Goal: Task Accomplishment & Management: Complete application form

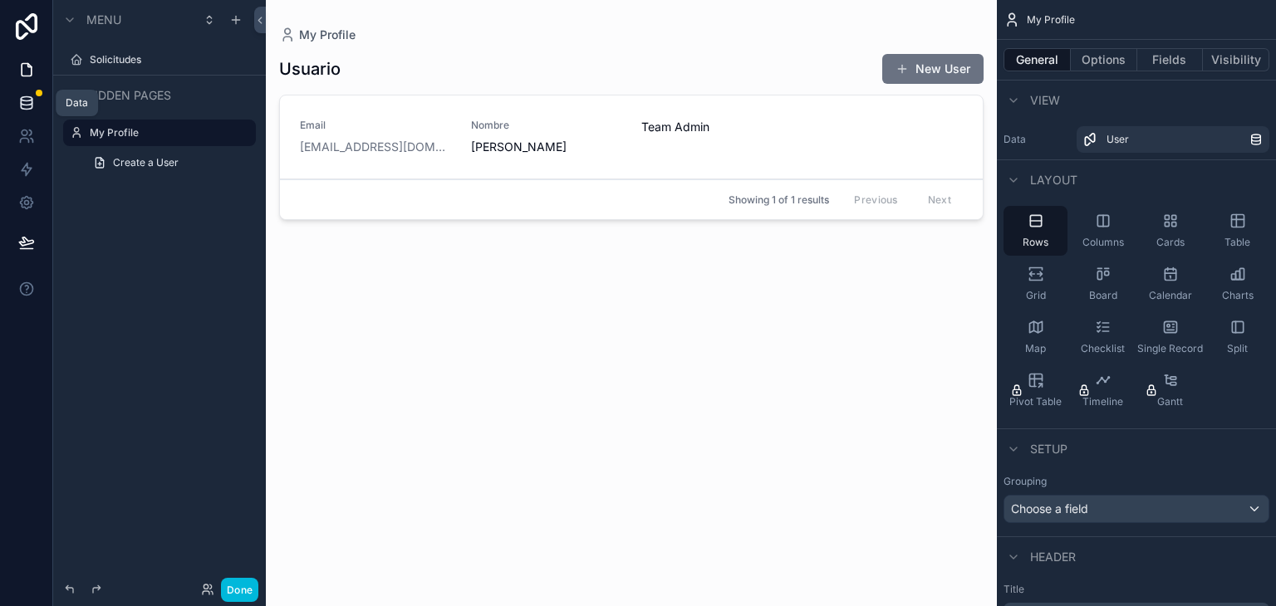
click at [30, 97] on icon at bounding box center [26, 99] width 11 height 4
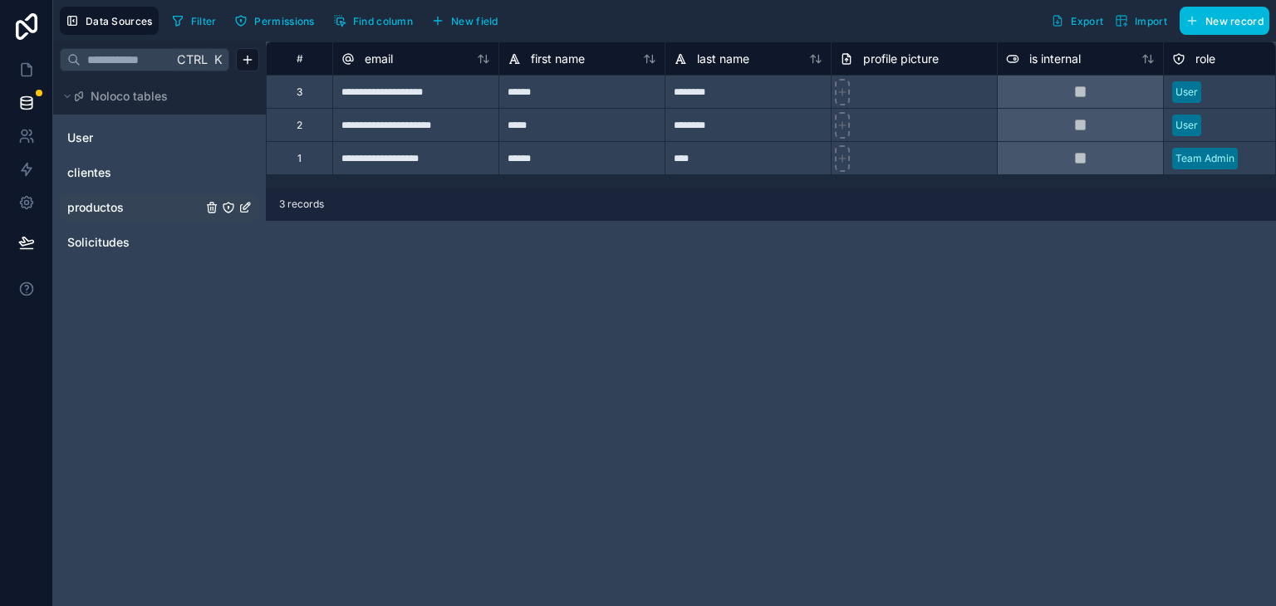
click at [103, 211] on span "productos" at bounding box center [95, 207] width 56 height 17
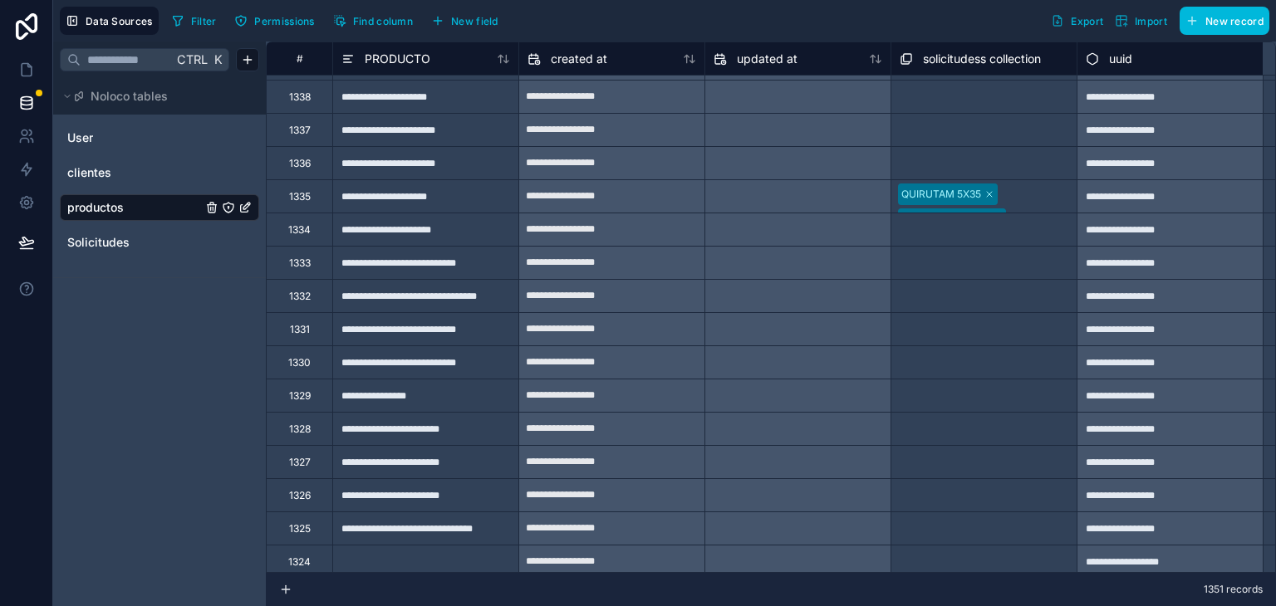
scroll to position [498, 0]
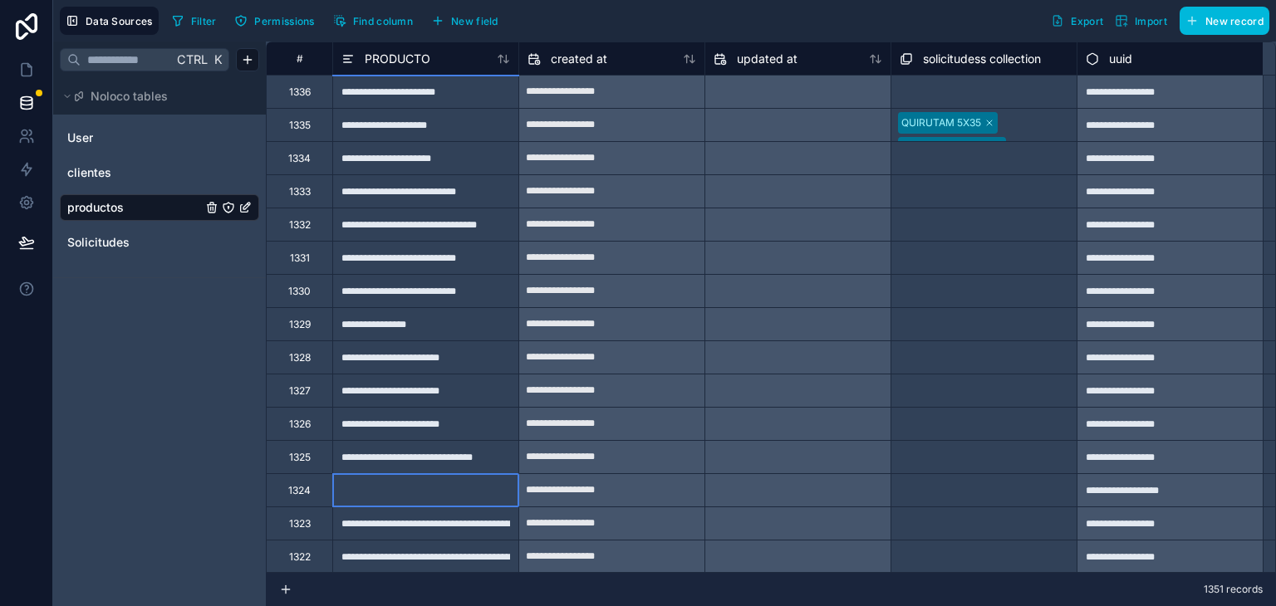
click at [372, 485] on div at bounding box center [425, 489] width 186 height 33
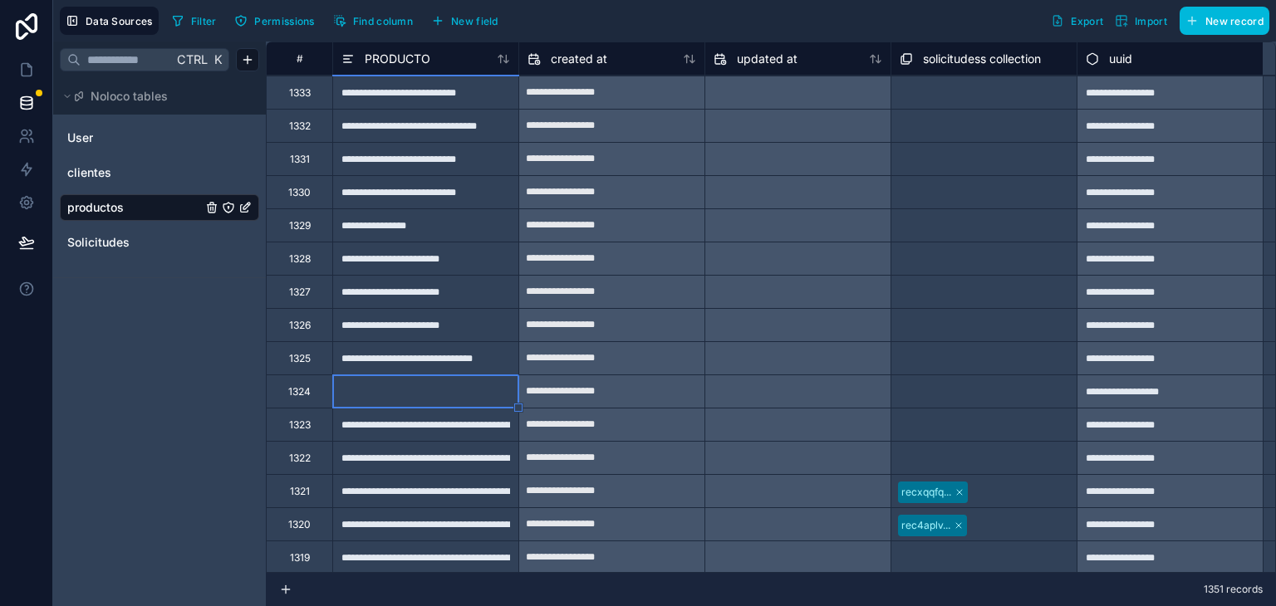
scroll to position [664, 0]
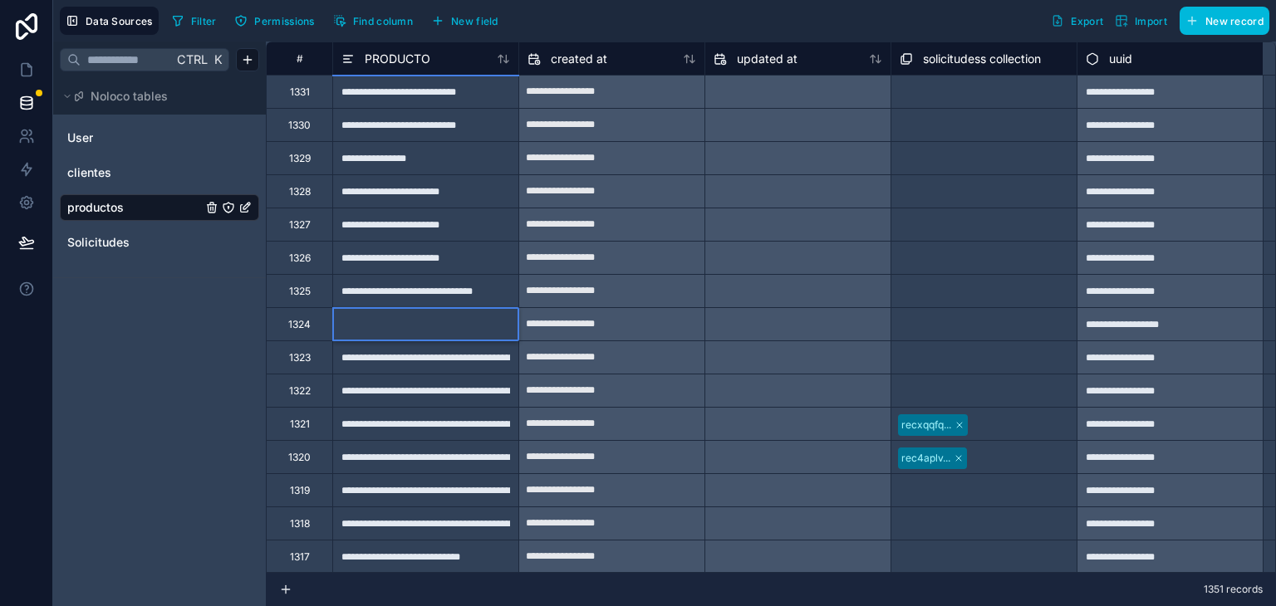
click at [425, 326] on div at bounding box center [425, 323] width 186 height 33
click at [425, 326] on input at bounding box center [425, 324] width 185 height 32
paste input "**********"
type input "**********"
click at [401, 320] on div "**********" at bounding box center [425, 323] width 186 height 33
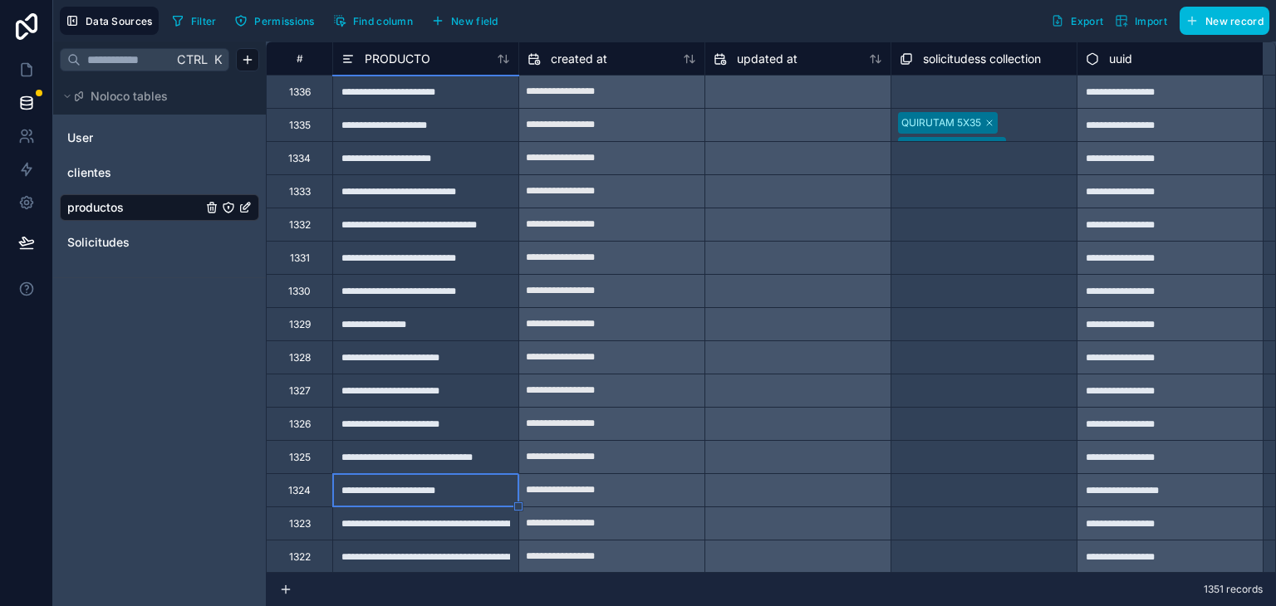
scroll to position [581, 0]
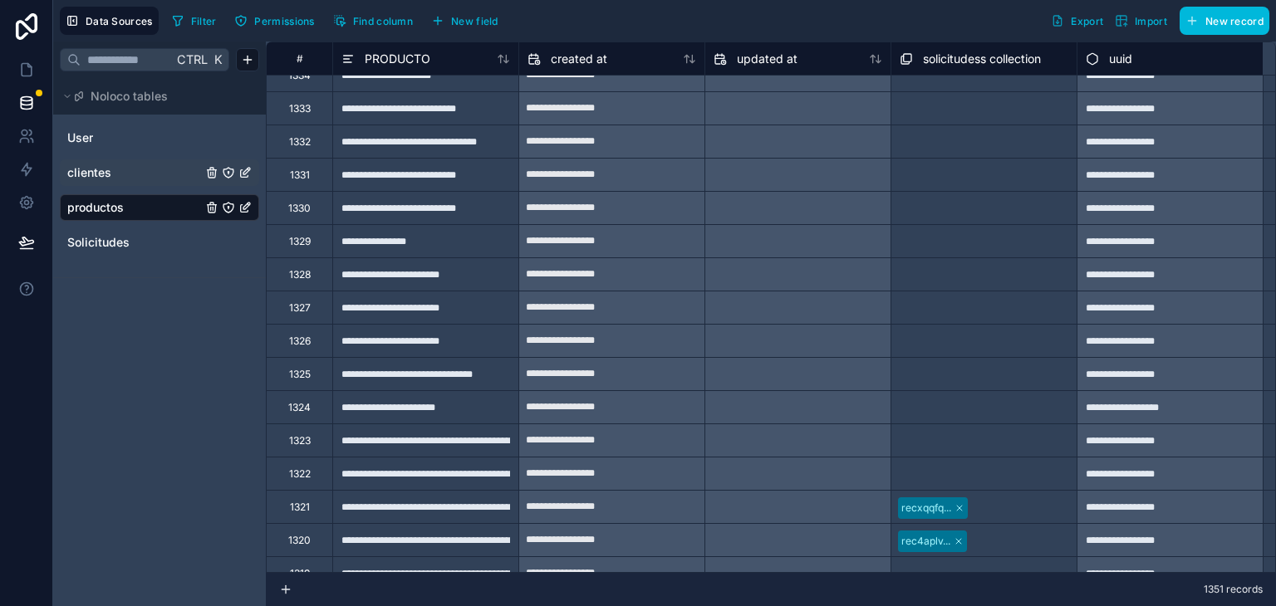
click at [93, 172] on span "clientes" at bounding box center [89, 172] width 44 height 17
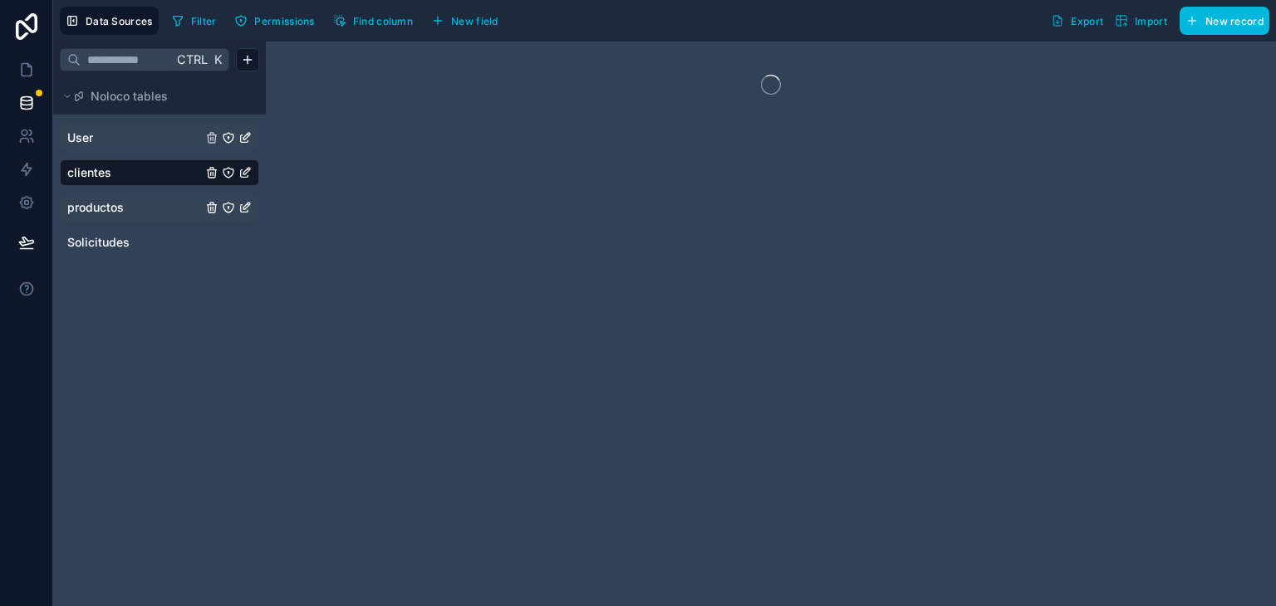
click at [92, 144] on span "User" at bounding box center [80, 138] width 26 height 17
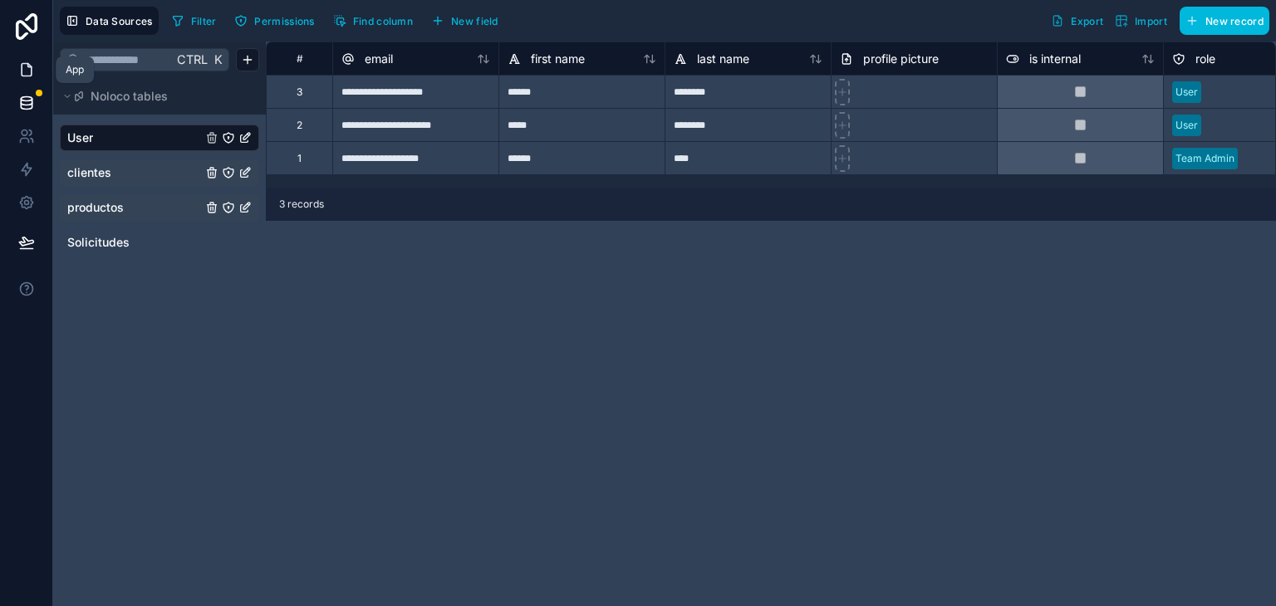
click at [24, 64] on icon at bounding box center [27, 70] width 10 height 12
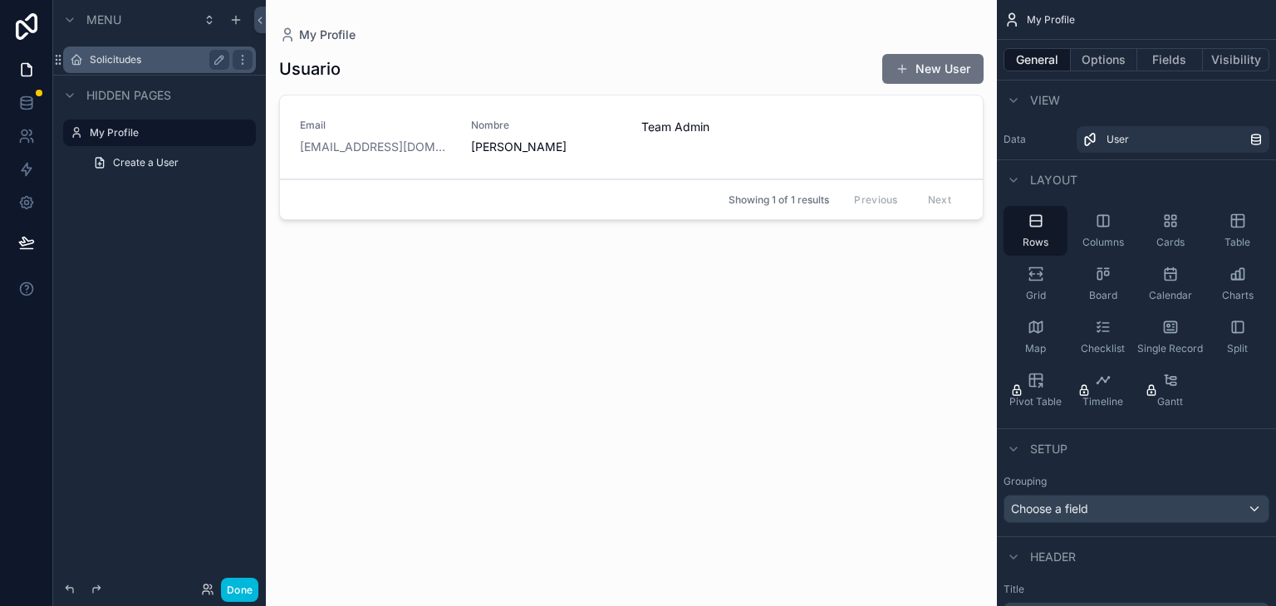
click at [126, 56] on label "Solicitudes" at bounding box center [156, 59] width 133 height 13
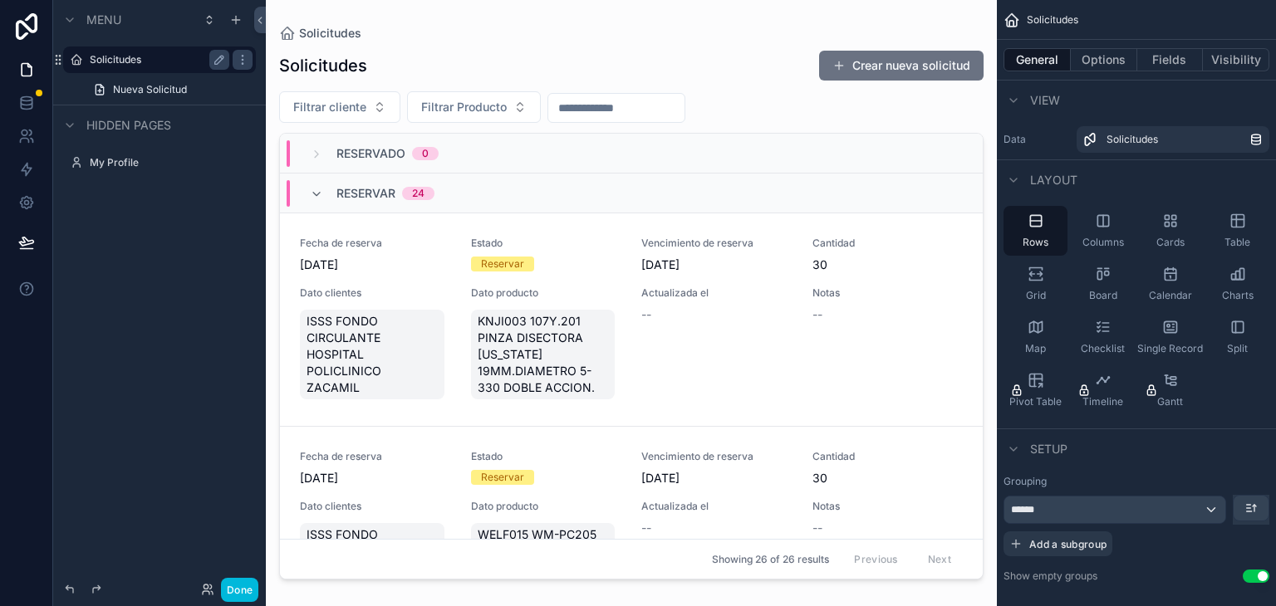
click at [917, 69] on div "scrollable content" at bounding box center [631, 293] width 731 height 586
click at [842, 77] on button "Crear nueva solicitud" at bounding box center [901, 66] width 164 height 30
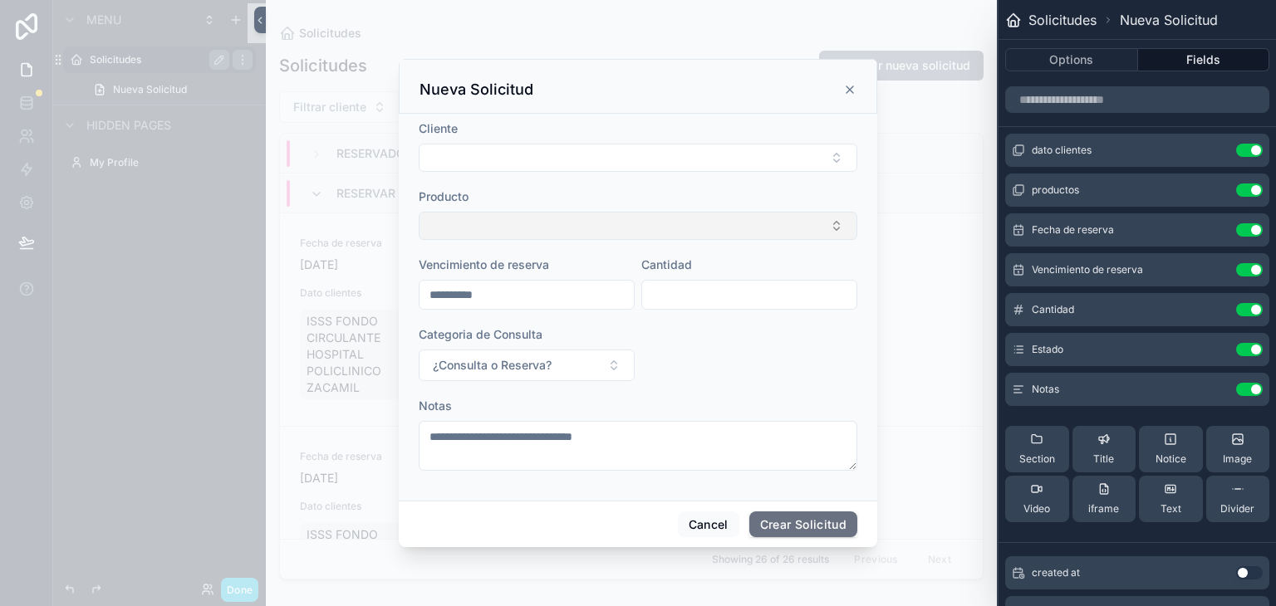
click at [517, 213] on button "Select Button" at bounding box center [638, 226] width 438 height 28
type input "*******"
click at [703, 526] on button "Cancel" at bounding box center [708, 525] width 61 height 27
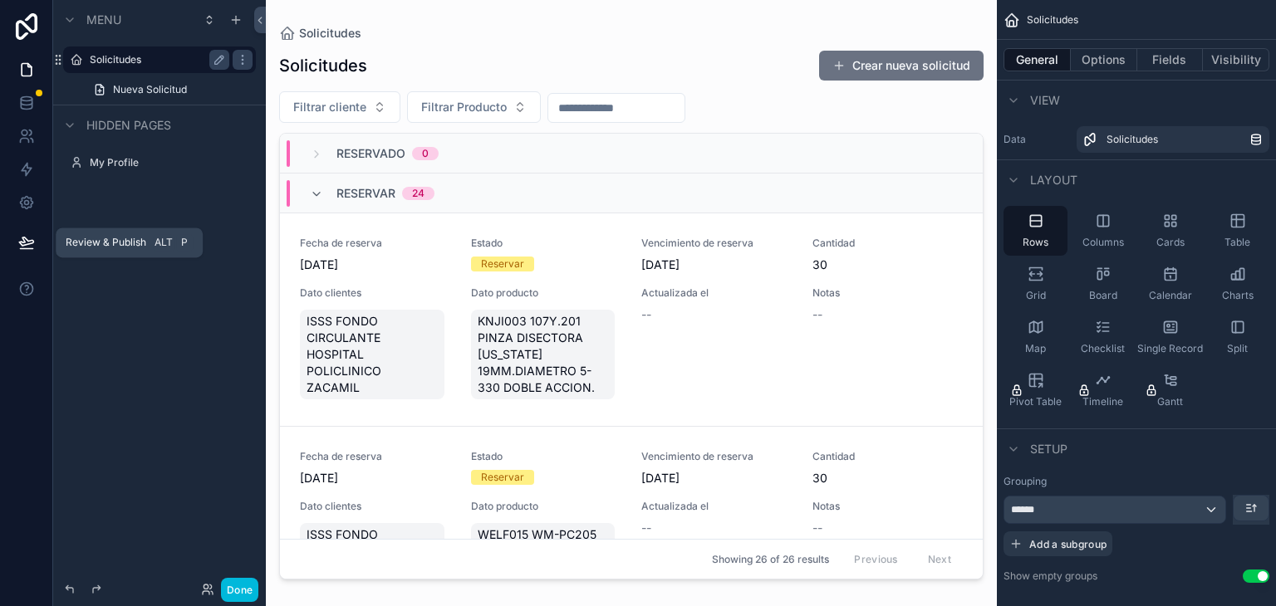
click at [21, 240] on icon at bounding box center [26, 242] width 17 height 17
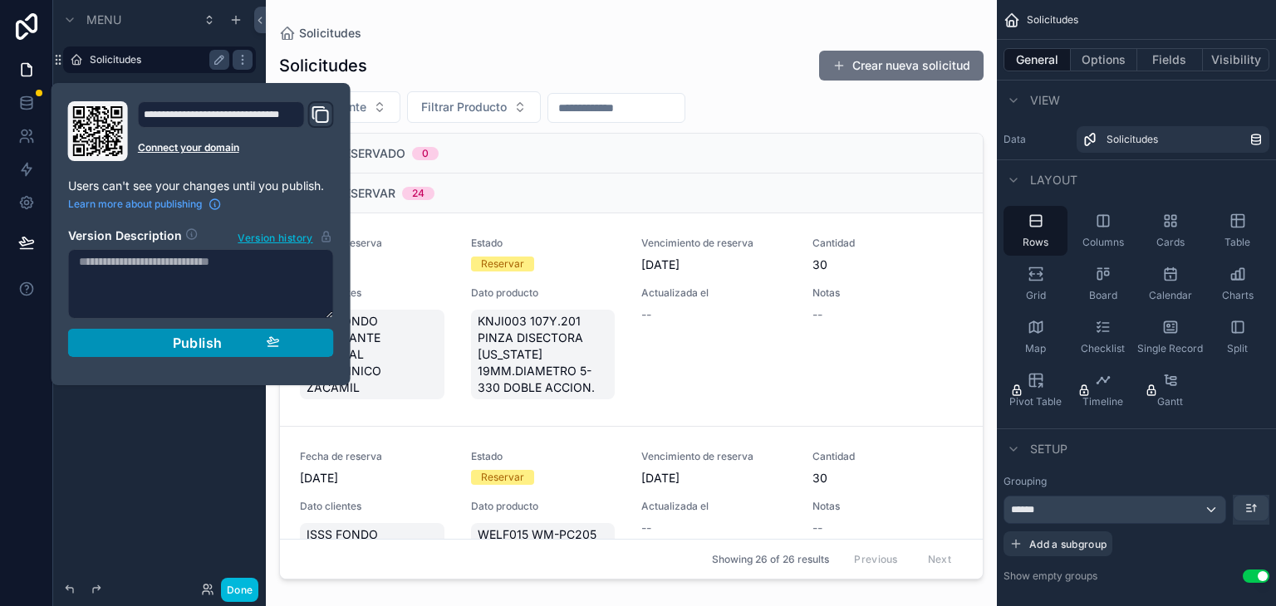
click at [196, 350] on span "Publish" at bounding box center [198, 343] width 50 height 17
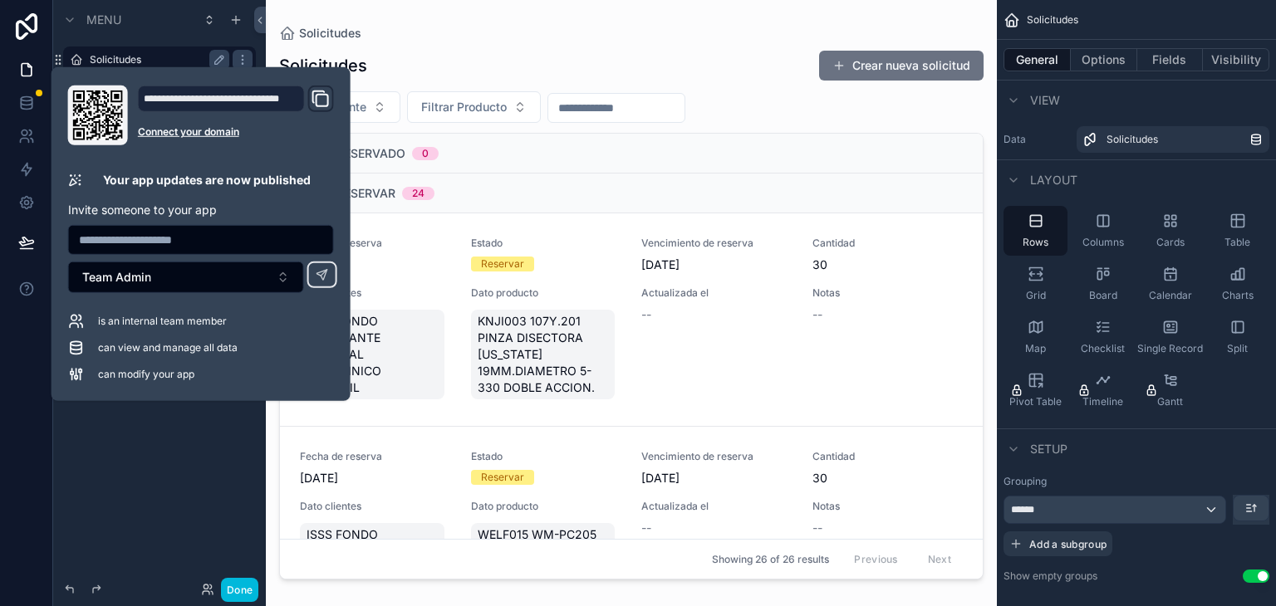
click at [66, 502] on div "Menu Solicitudes Nueva Solicitud Hidden pages My Profile" at bounding box center [159, 293] width 213 height 586
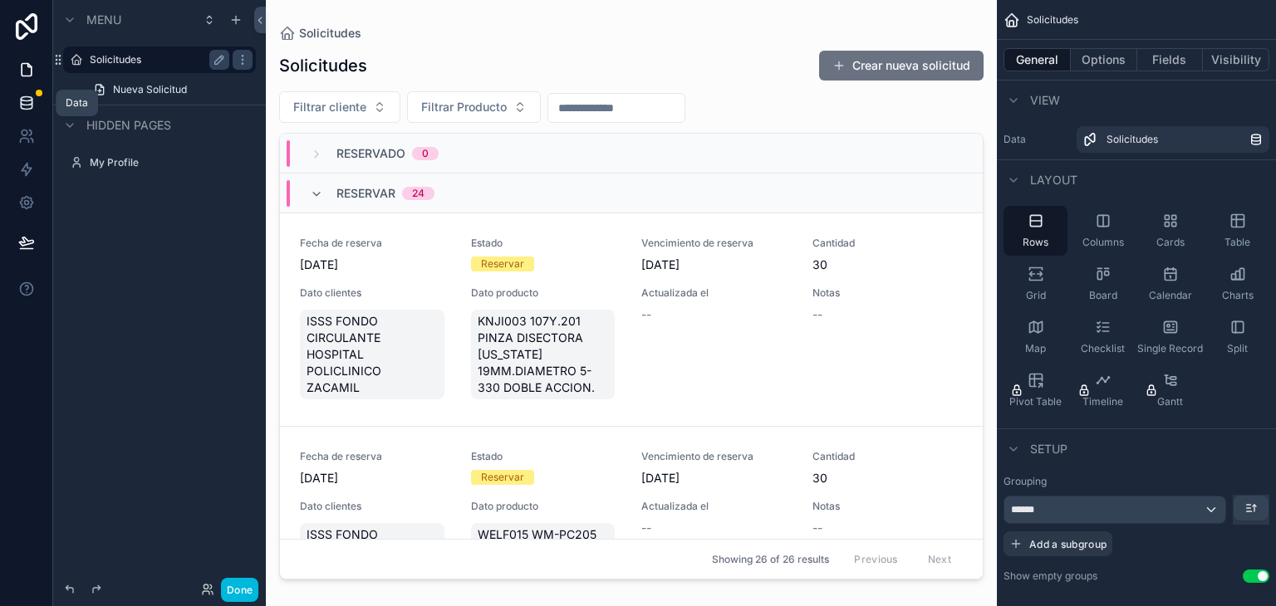
click at [21, 106] on icon at bounding box center [26, 106] width 11 height 7
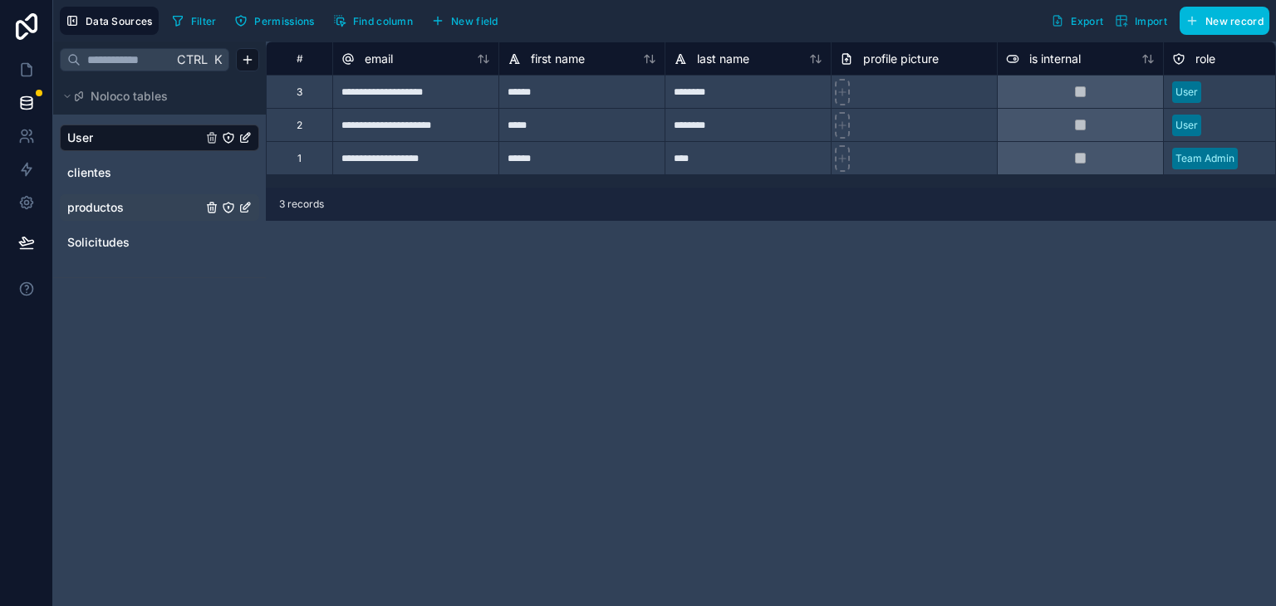
click at [105, 215] on span "productos" at bounding box center [95, 207] width 56 height 17
